Goal: Register for event/course

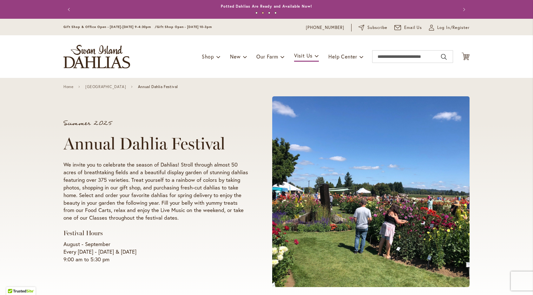
click at [520, 90] on div "Home Swan Island Dahlias Farm Annual Dahlia Festival" at bounding box center [266, 86] width 533 height 17
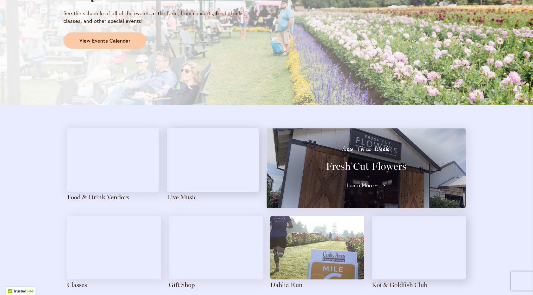
scroll to position [584, 0]
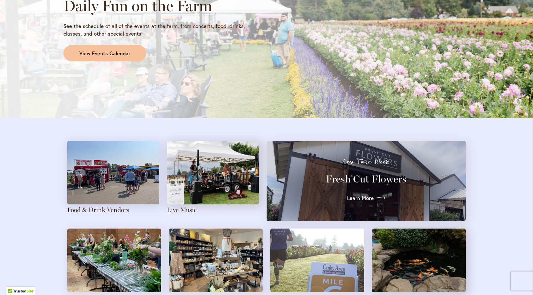
click at [124, 54] on span "View Events Calendar" at bounding box center [104, 53] width 51 height 7
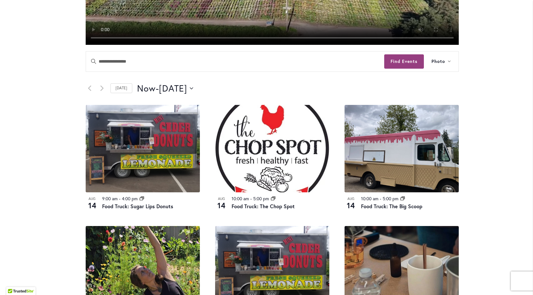
scroll to position [253, 0]
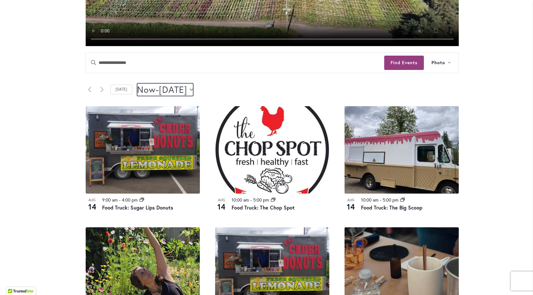
click at [193, 91] on button "Now Now - [DATE] August 16" at bounding box center [165, 89] width 56 height 13
click at [249, 88] on div "Now Now - [DATE] August 16 Select date. *********" at bounding box center [298, 89] width 322 height 13
click at [526, 158] on div "Skip to Content Gift Shop & Office Open - [DATE]-[DATE] 9-4:30pm / Gift Shop Op…" at bounding box center [266, 249] width 533 height 967
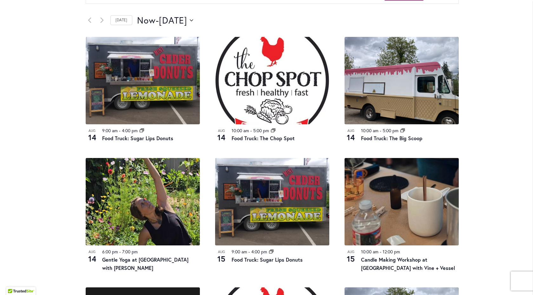
scroll to position [0, 0]
